Goal: Book appointment/travel/reservation

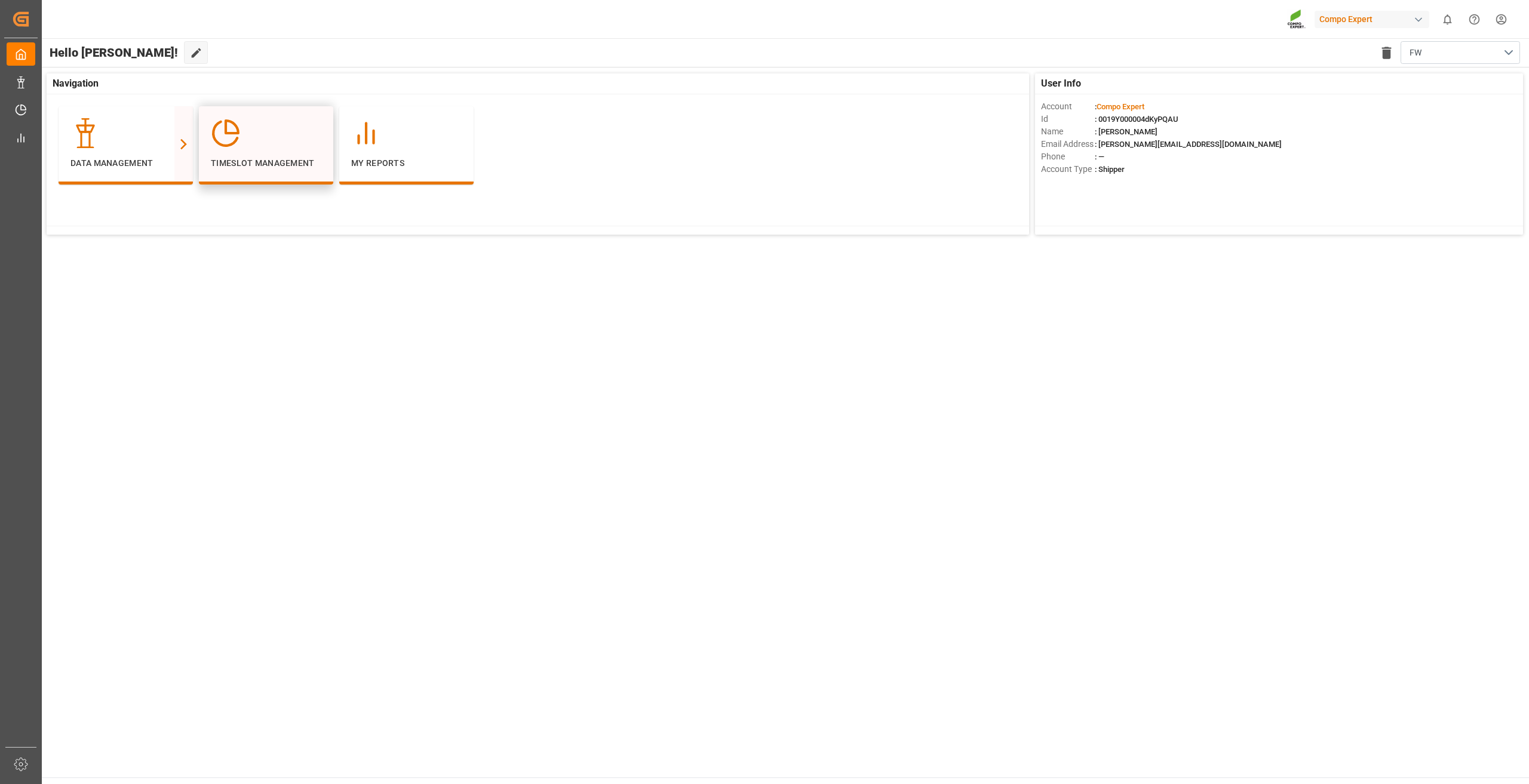
click at [254, 147] on div at bounding box center [266, 134] width 110 height 30
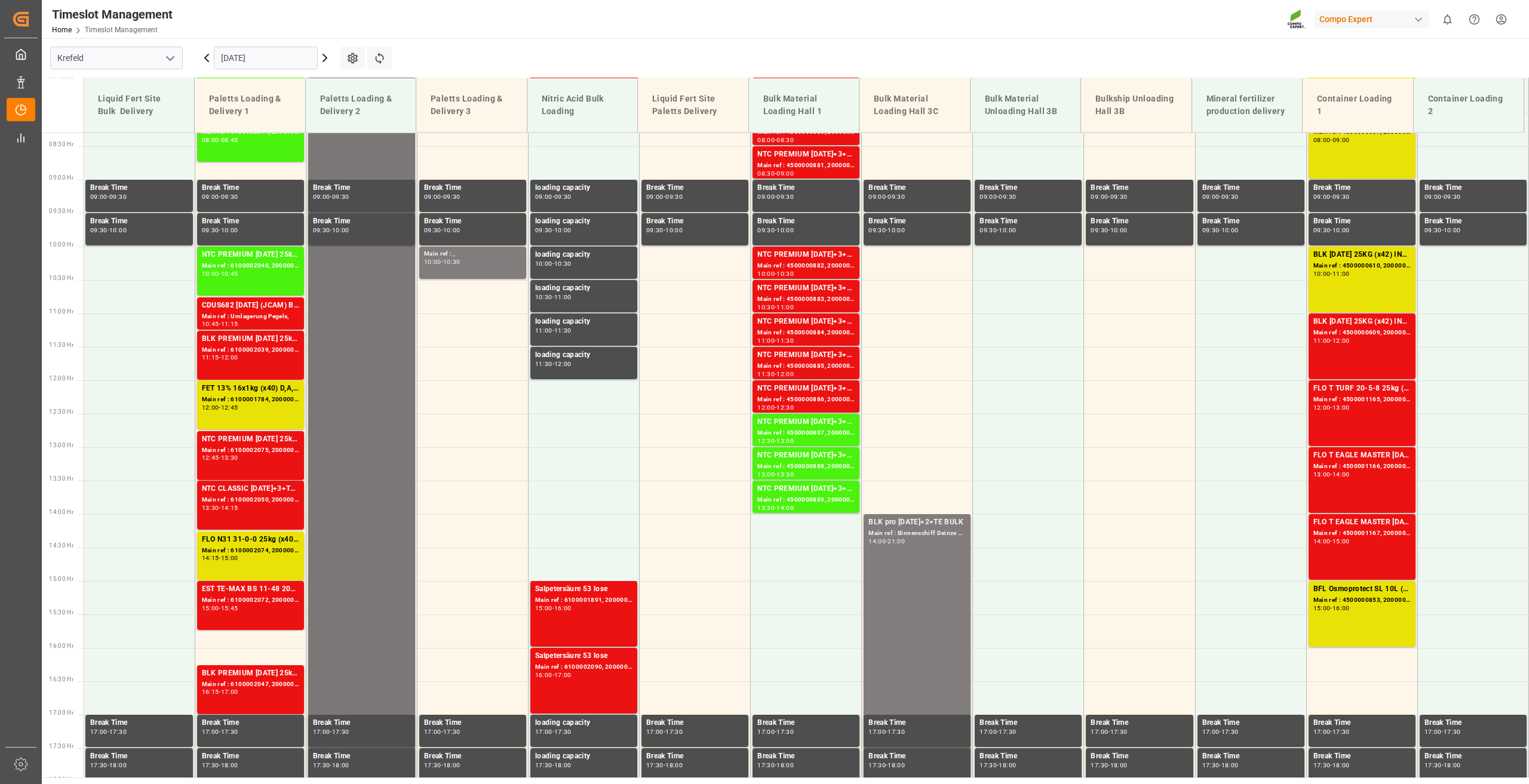
scroll to position [583, 0]
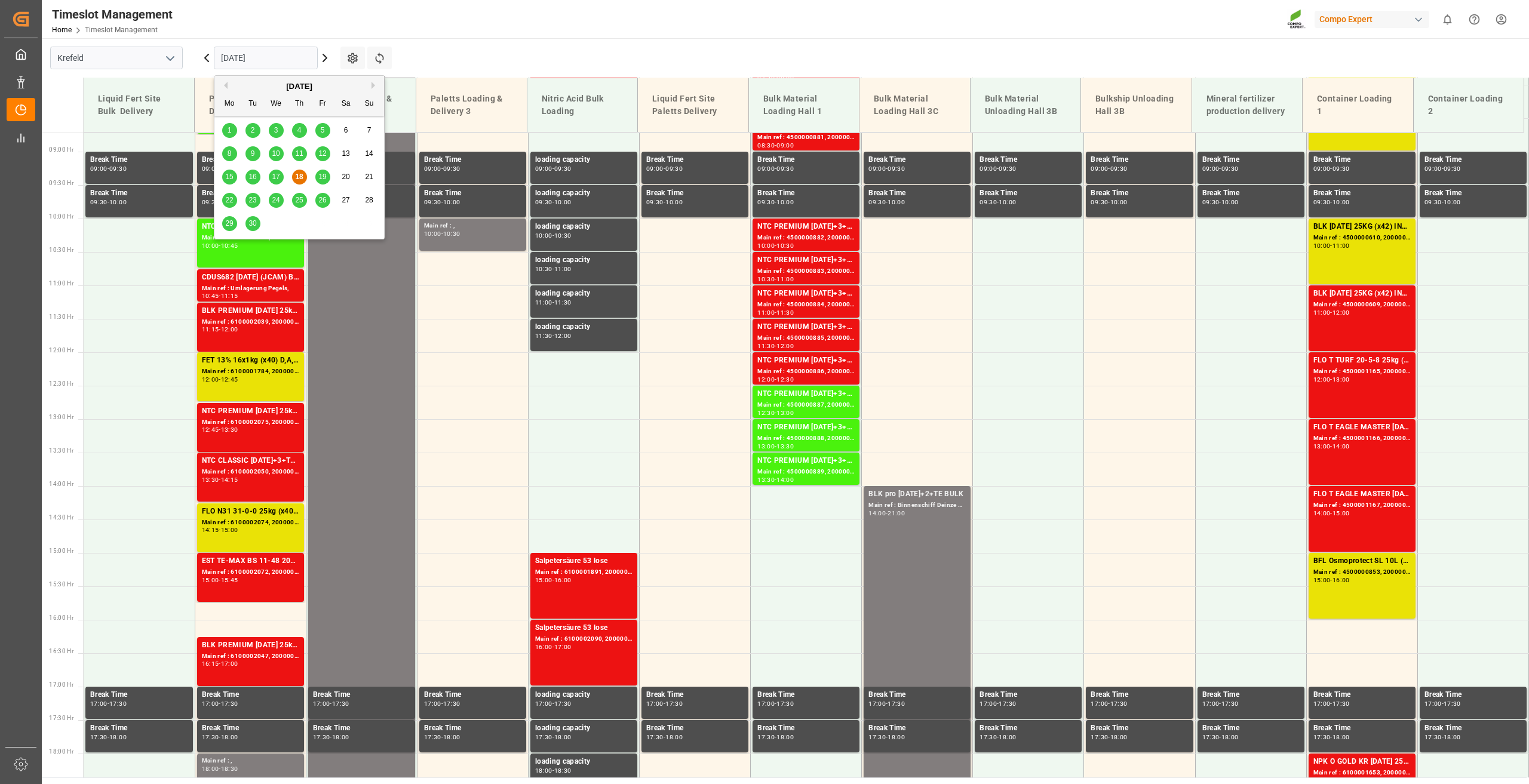
click at [236, 57] on input "[DATE]" at bounding box center [266, 58] width 104 height 23
drag, startPoint x: 253, startPoint y: 226, endPoint x: 224, endPoint y: 226, distance: 29.0
click at [219, 226] on div "29 30 1 2 3 4 5" at bounding box center [299, 224] width 163 height 23
click at [227, 225] on span "29" at bounding box center [229, 223] width 8 height 8
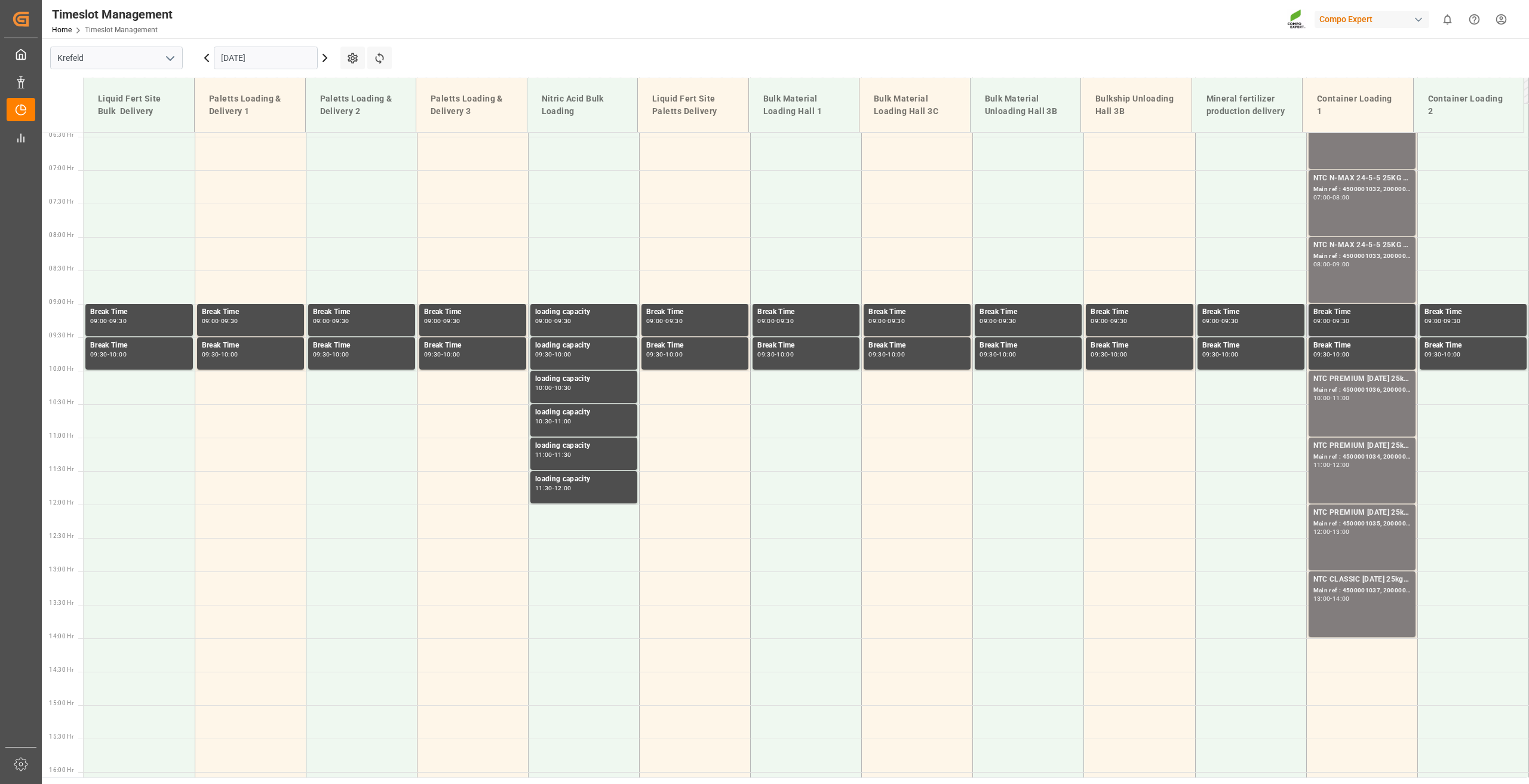
scroll to position [344, 0]
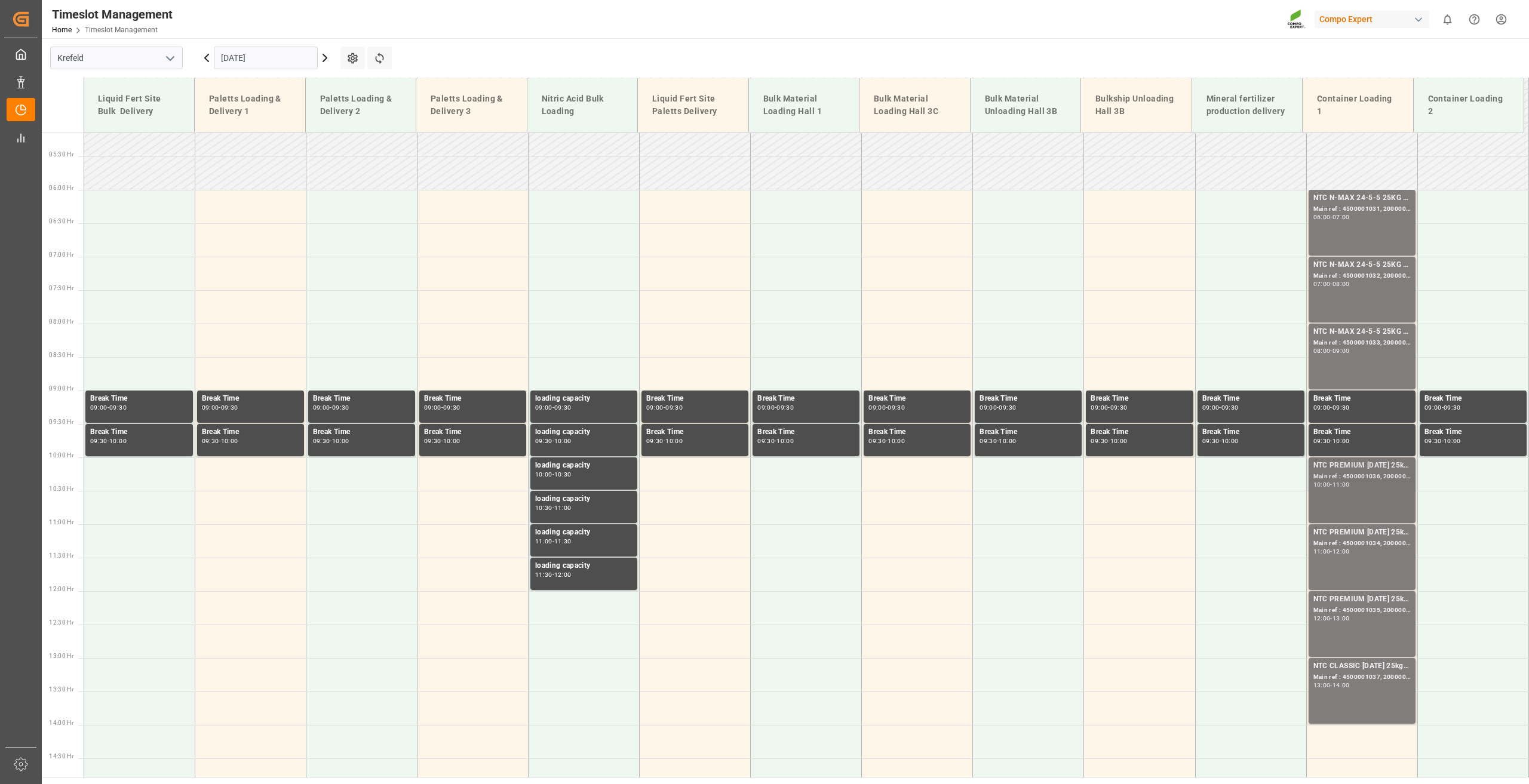
click at [1358, 489] on div "NTC PREMIUM [DATE] 25kg (x42) INT Main ref : 4500001036, 2000001012 10:00 - 11:…" at bounding box center [1363, 490] width 97 height 61
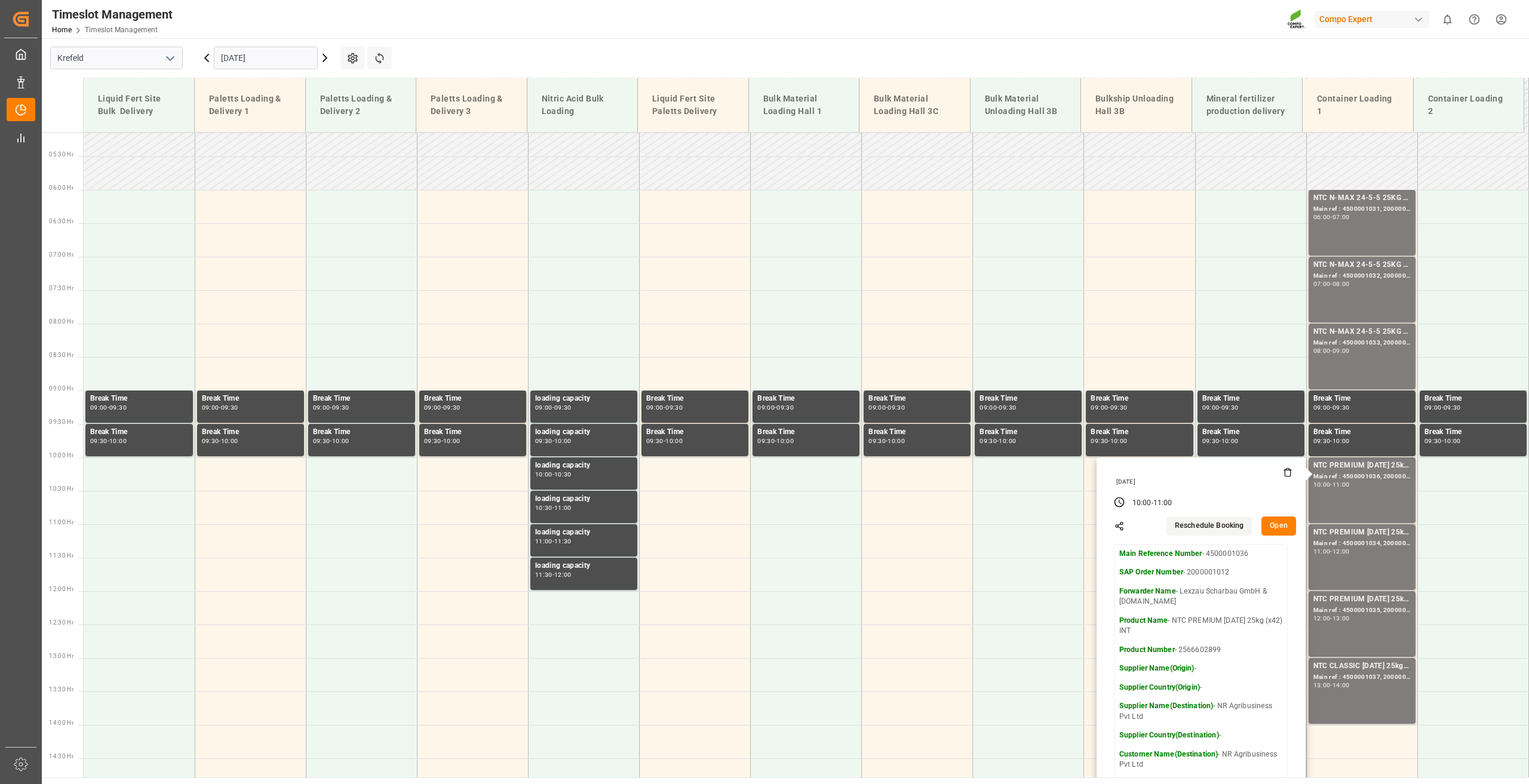
click at [719, 26] on div "Timeslot Management Home Timeslot Management Compo Expert 0 Notifications Only …" at bounding box center [781, 19] width 1495 height 38
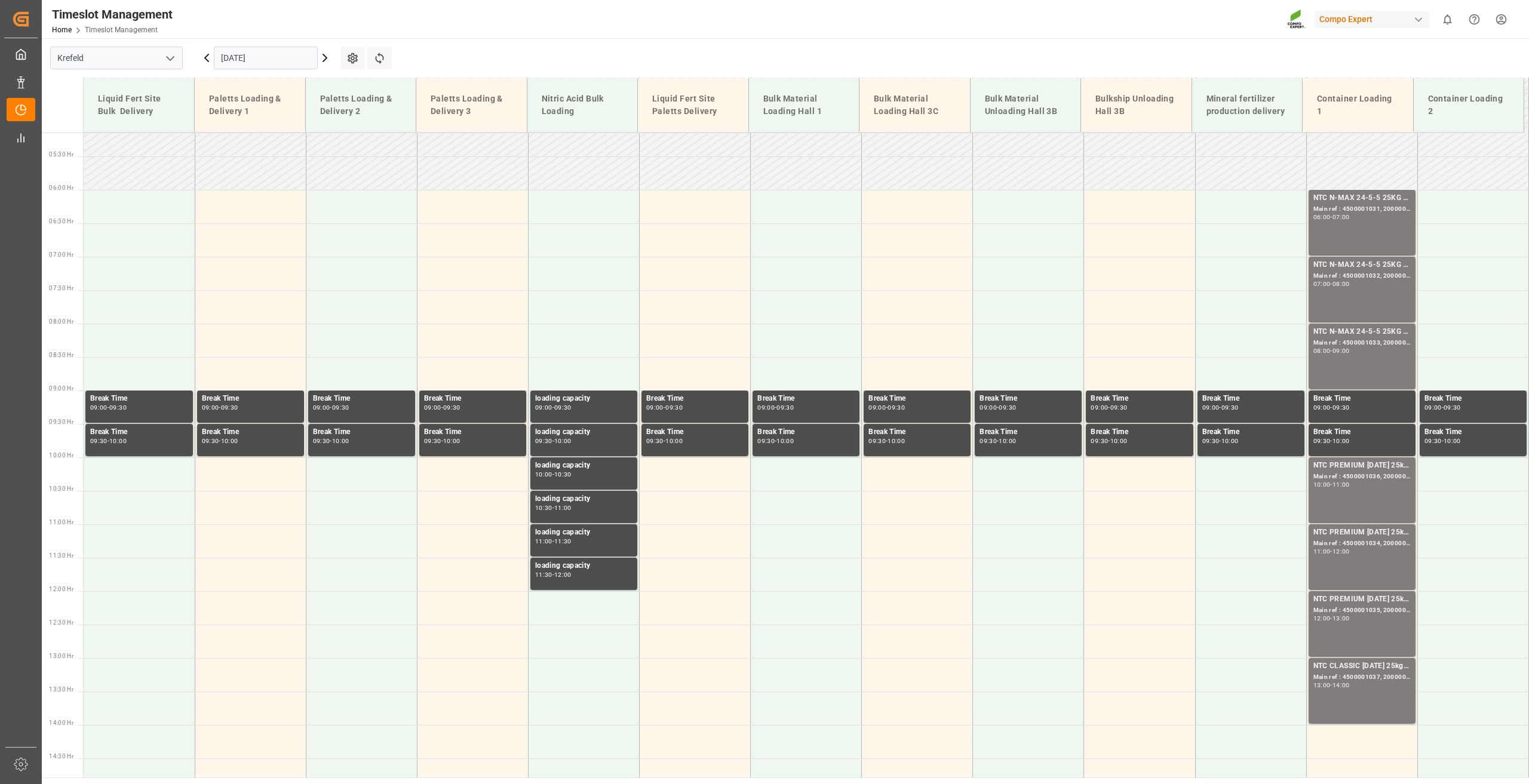
click at [215, 55] on input "[DATE]" at bounding box center [266, 58] width 104 height 23
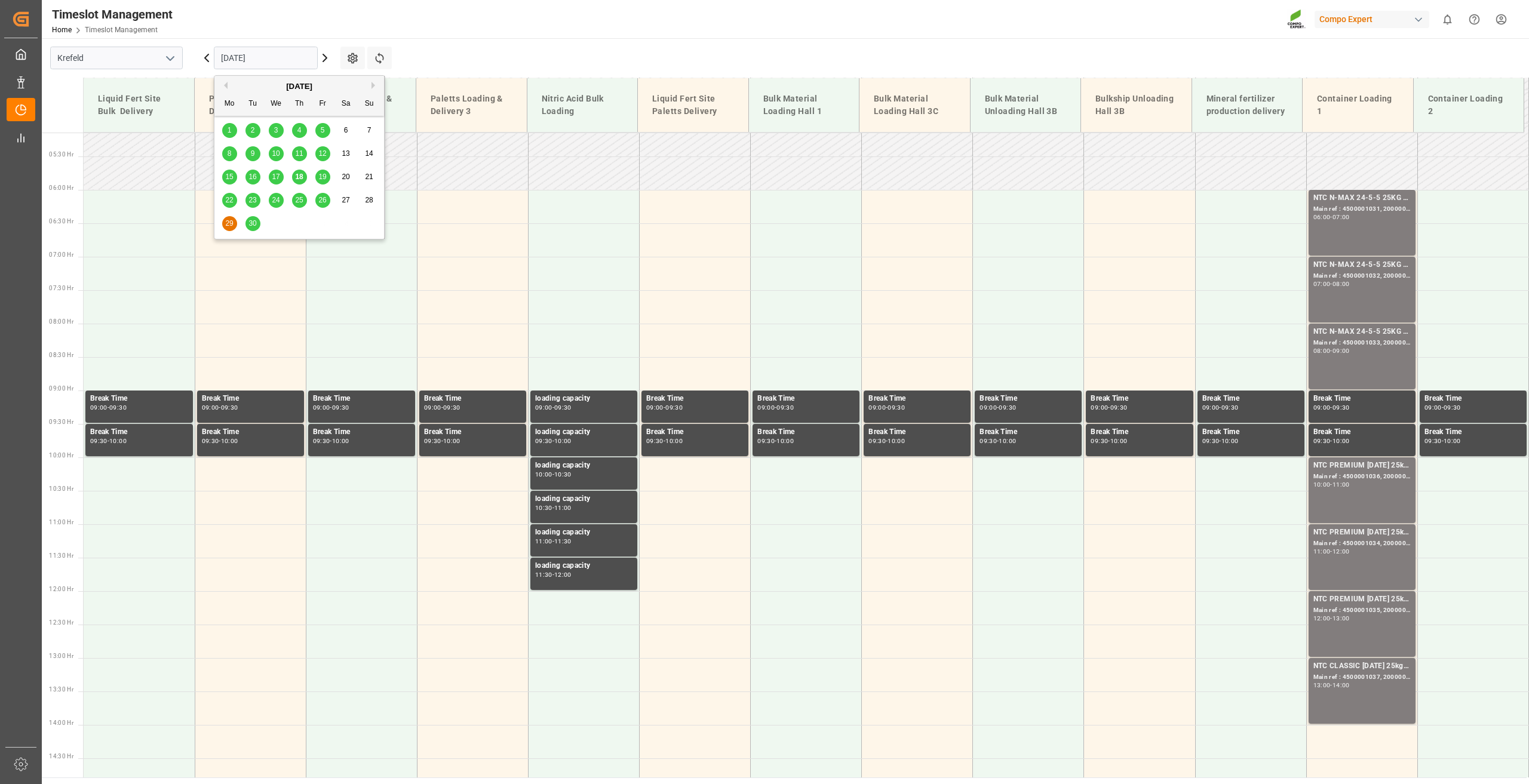
click at [329, 180] on div "19" at bounding box center [323, 177] width 15 height 14
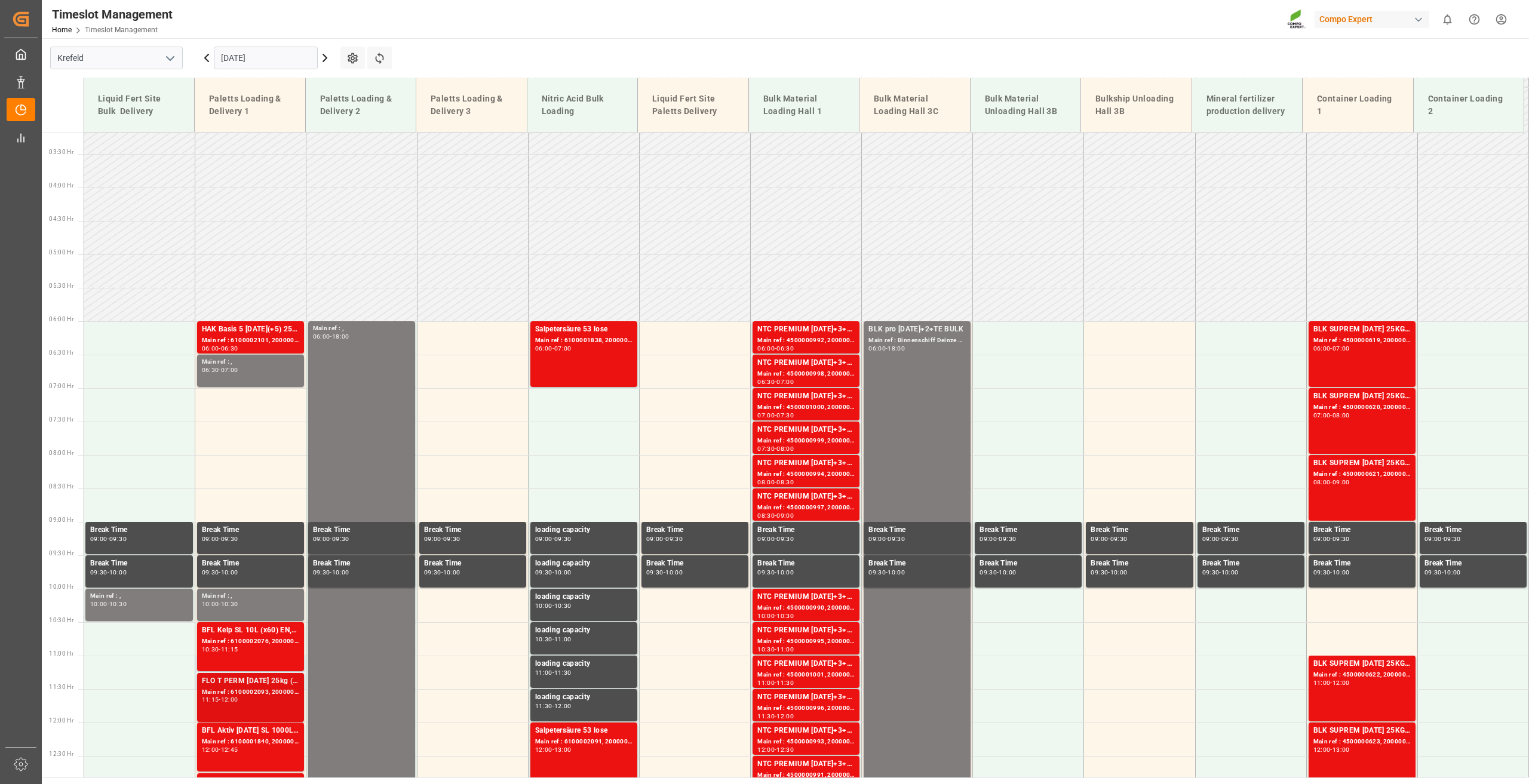
scroll to position [423, 0]
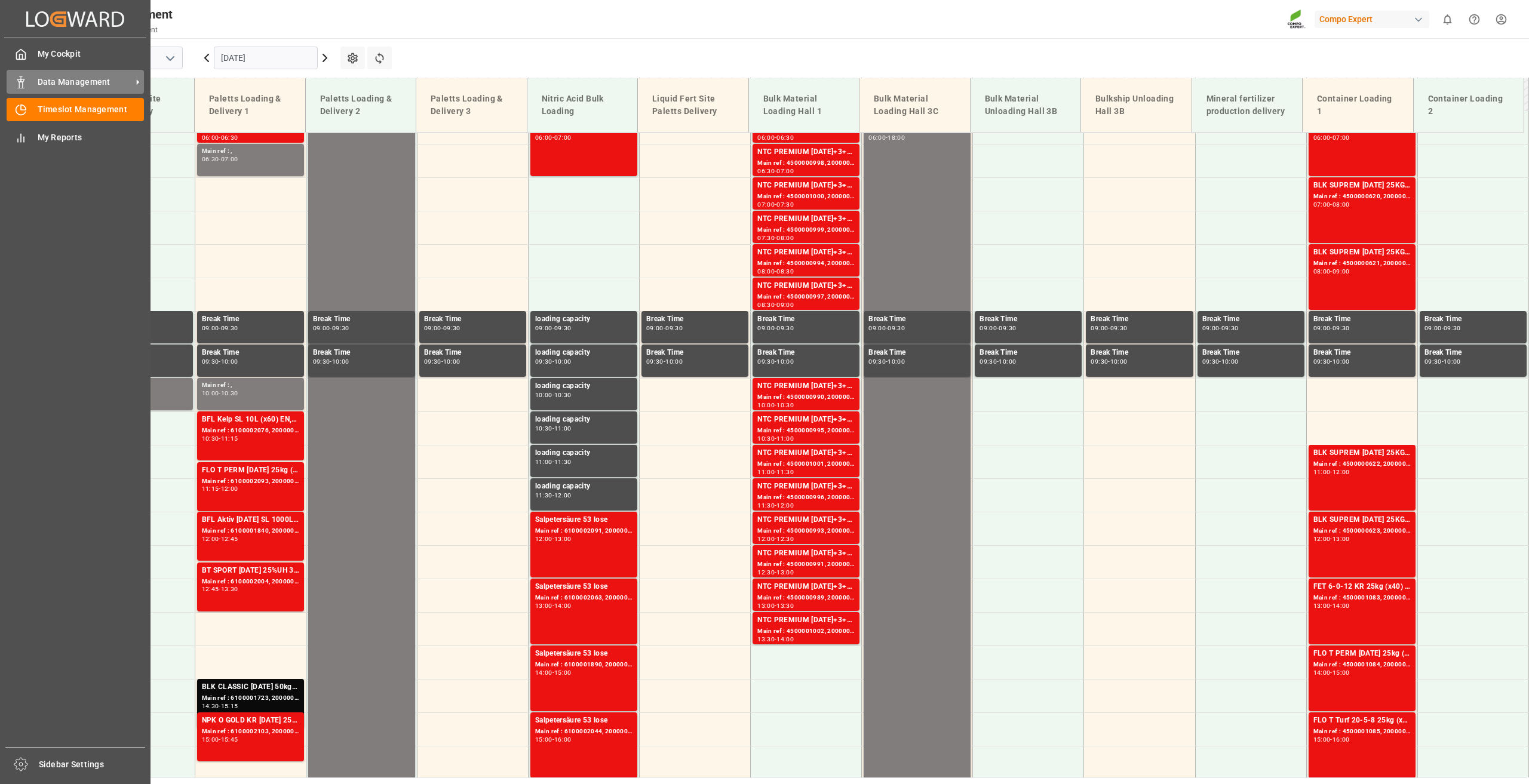
click at [67, 84] on span "Data Management" at bounding box center [85, 82] width 95 height 12
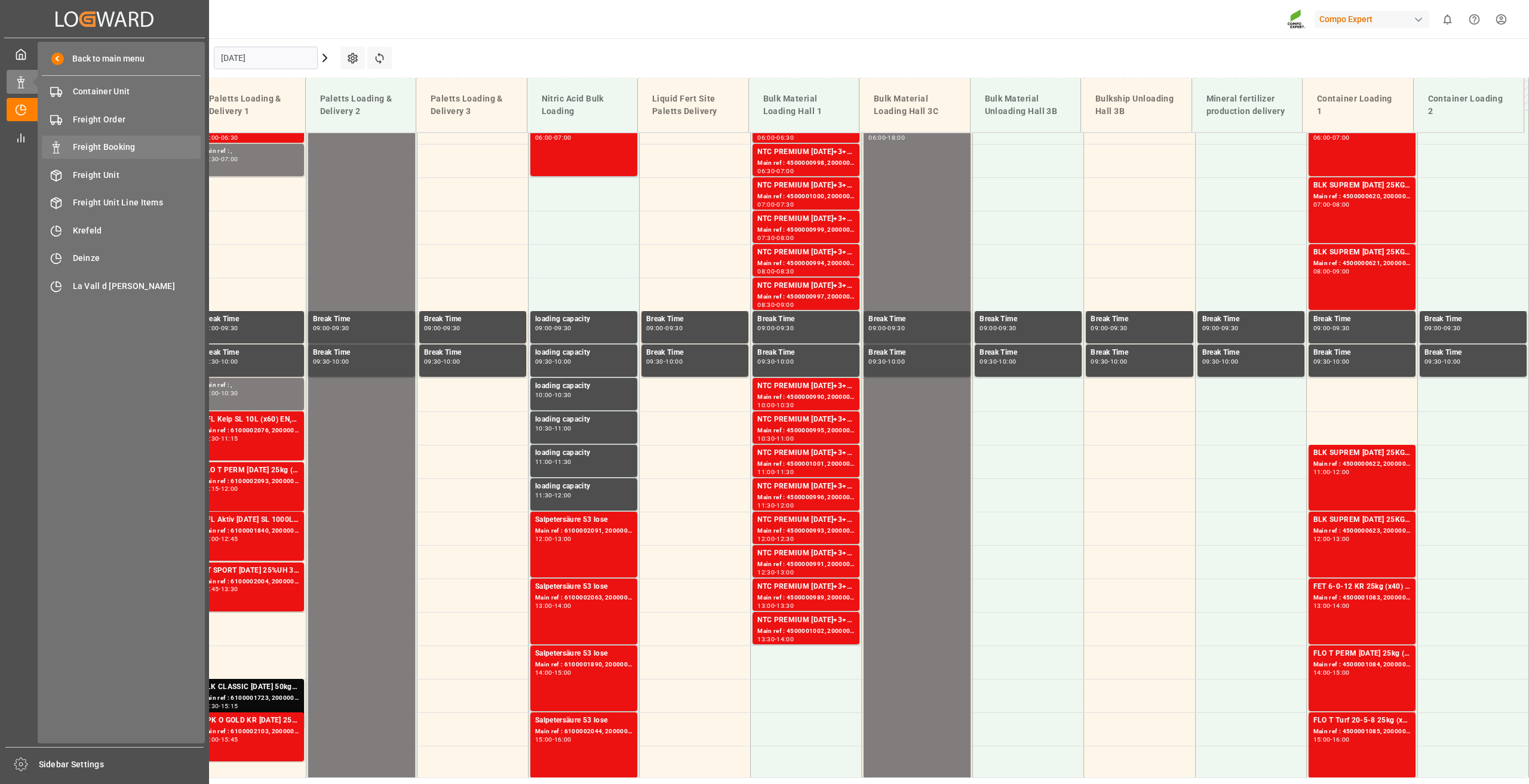
click at [105, 154] on div "Freight Booking Freight Booking" at bounding box center [121, 147] width 159 height 23
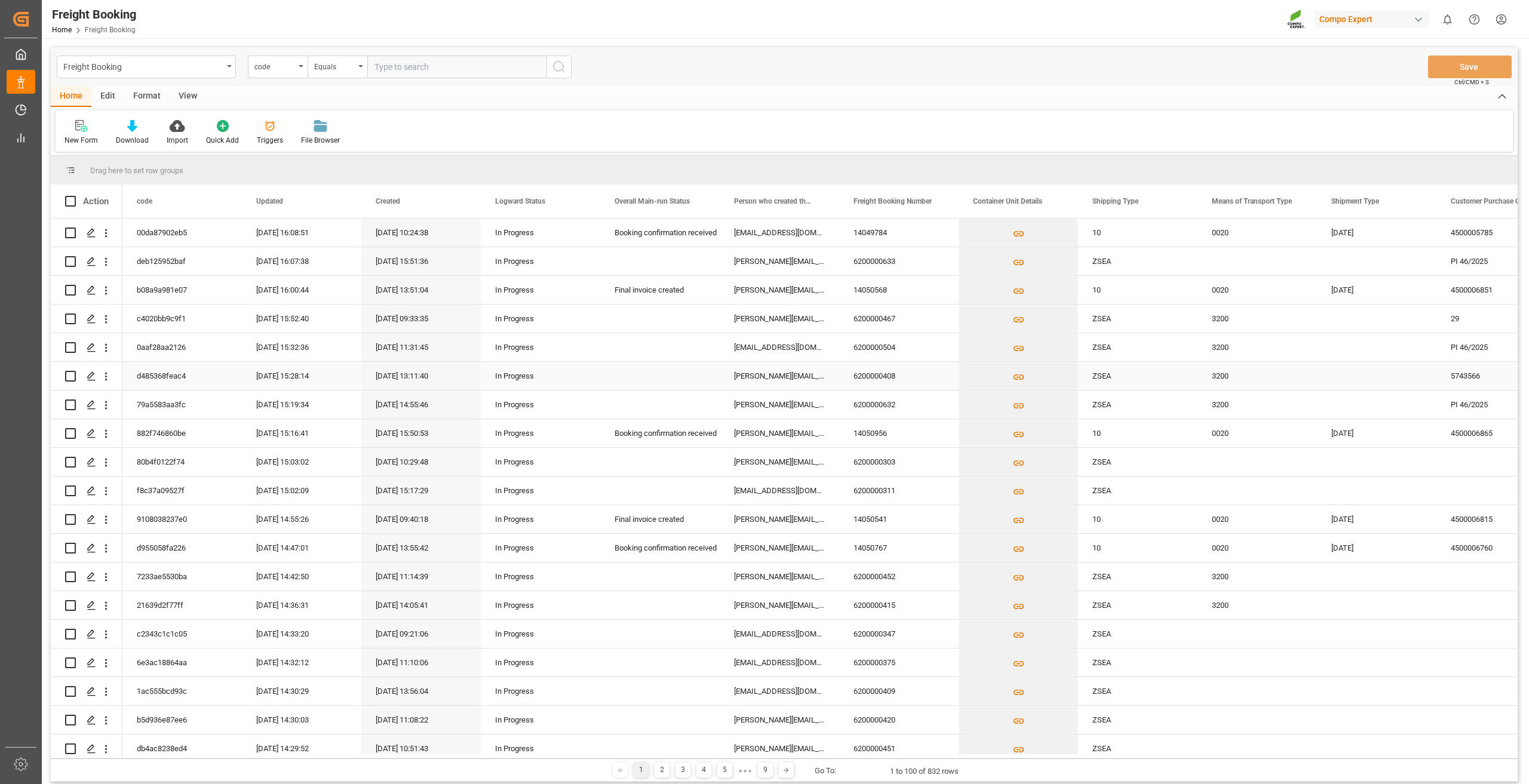
click at [838, 359] on div "[EMAIL_ADDRESS][DOMAIN_NAME]" at bounding box center [780, 347] width 119 height 28
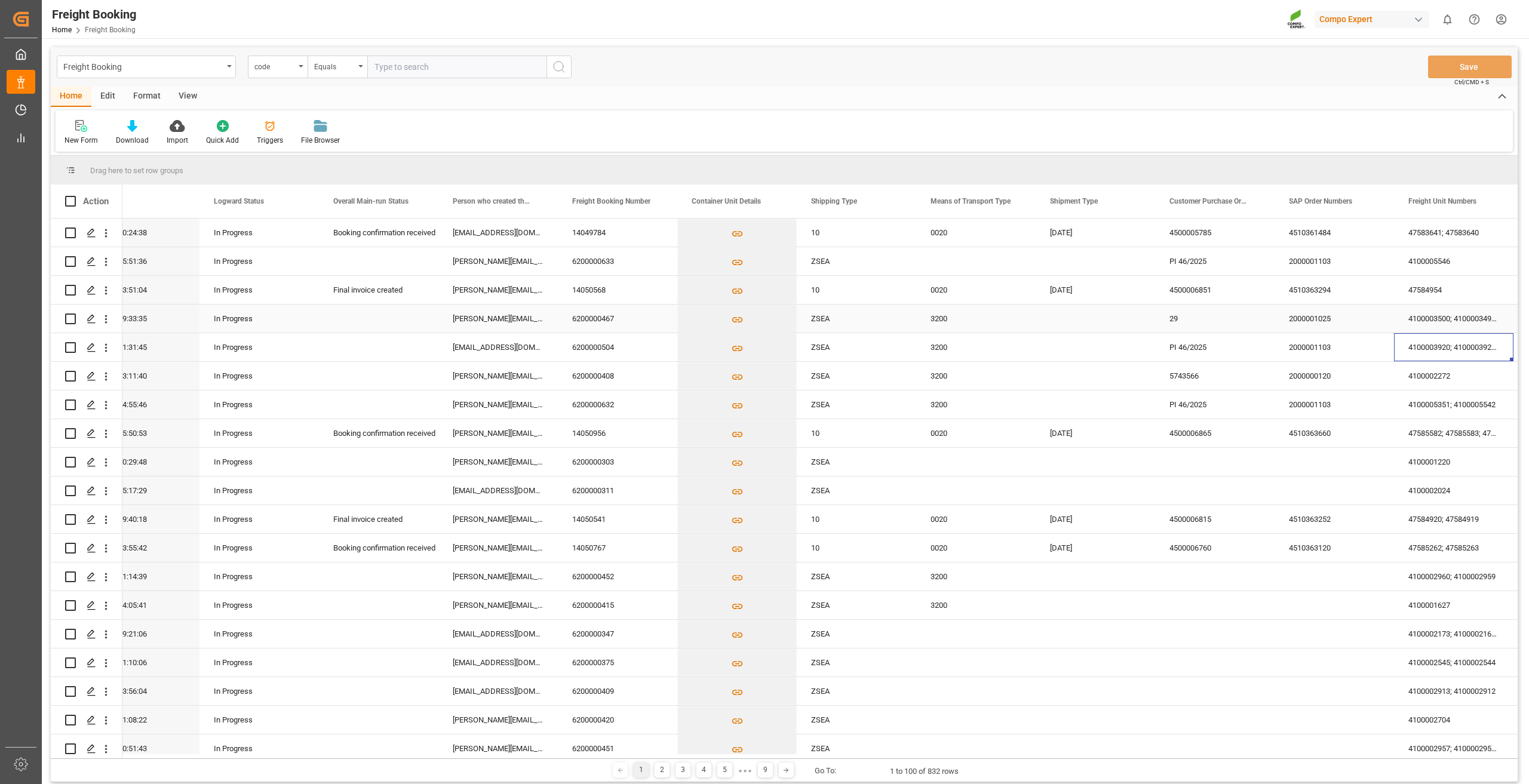
scroll to position [0, 401]
